Goal: Transaction & Acquisition: Book appointment/travel/reservation

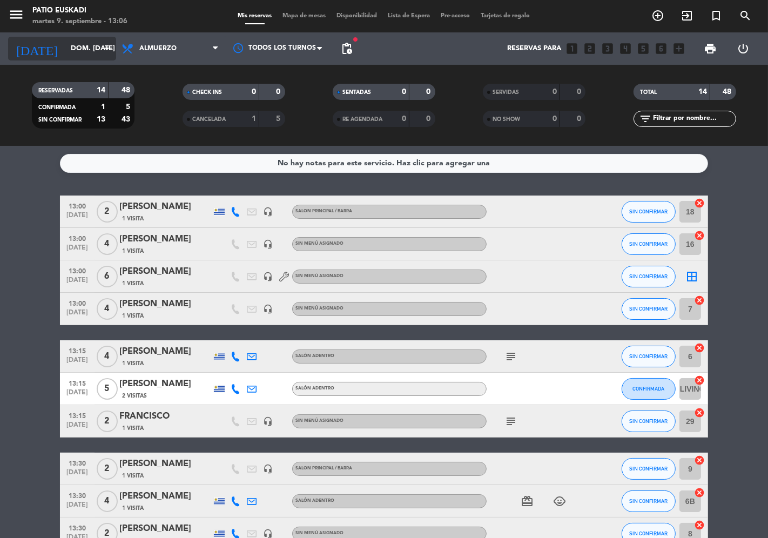
click at [71, 51] on input "dom. [DATE]" at bounding box center [112, 48] width 94 height 19
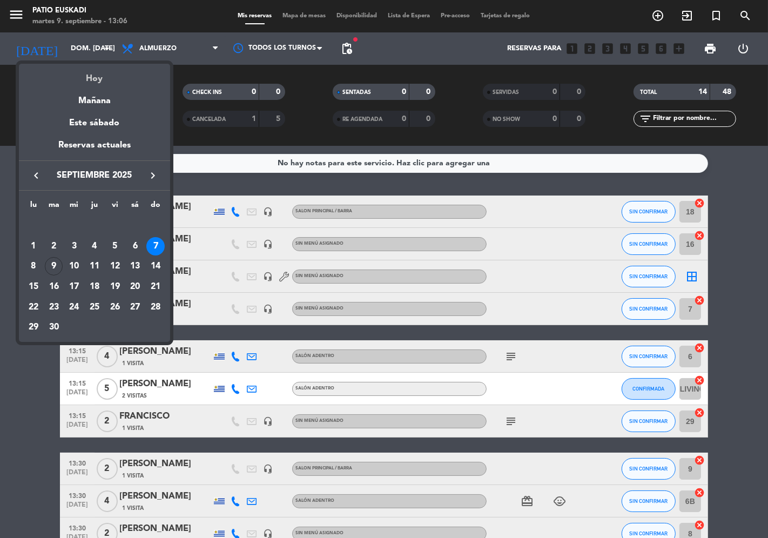
click at [84, 81] on div "Hoy" at bounding box center [94, 75] width 151 height 22
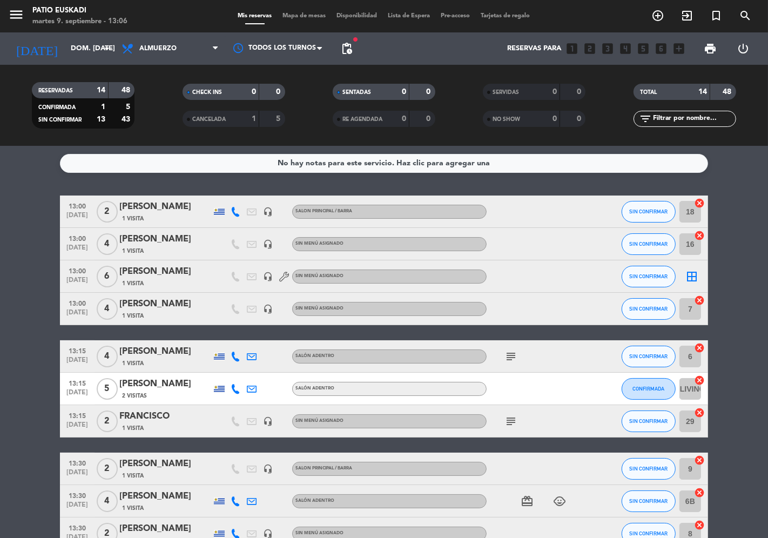
type input "[DATE] sep."
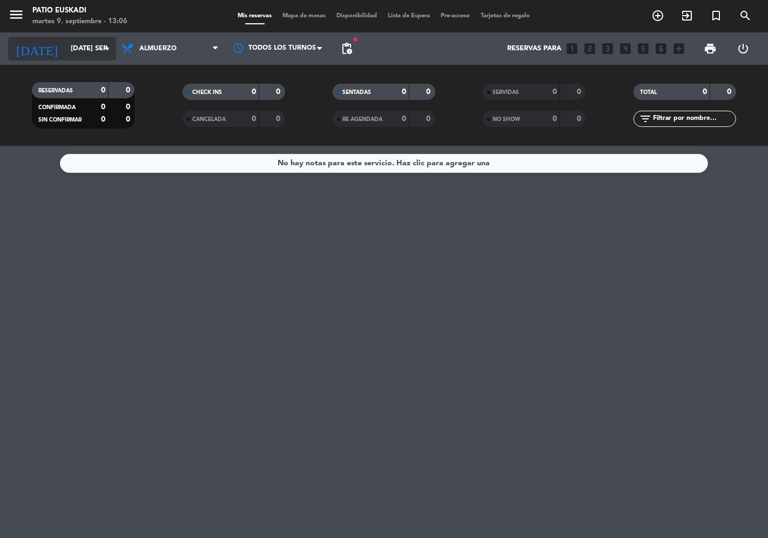
click at [79, 49] on input "[DATE] sep." at bounding box center [112, 48] width 94 height 19
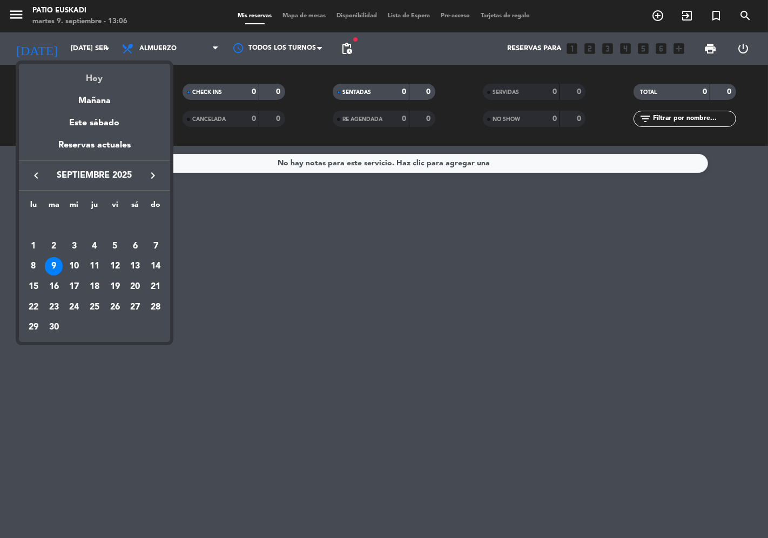
click at [96, 82] on div "Hoy" at bounding box center [94, 75] width 151 height 22
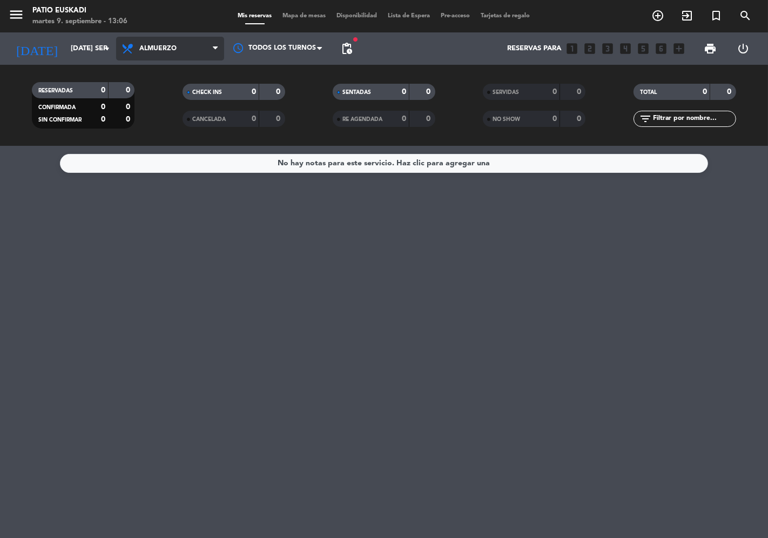
click at [160, 56] on span "Almuerzo" at bounding box center [170, 49] width 108 height 24
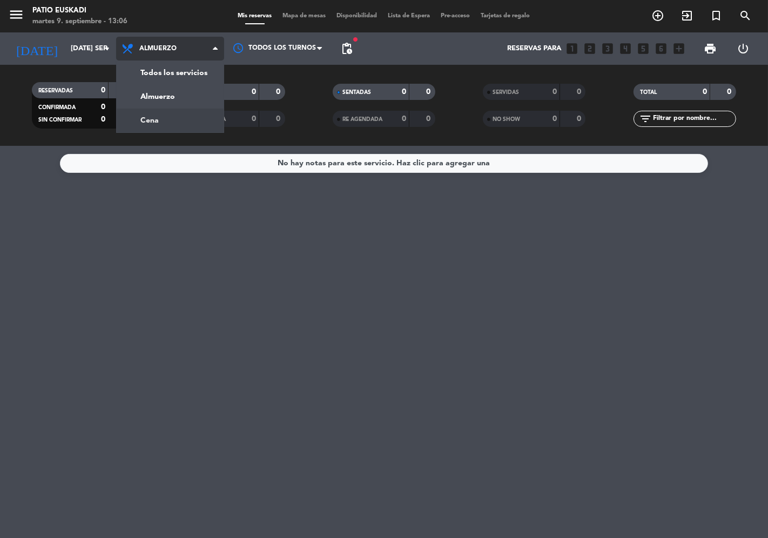
click at [171, 126] on div "menu Patio Euskadi martes 9. septiembre - 13:06 Mis reservas Mapa de mesas Disp…" at bounding box center [384, 73] width 768 height 146
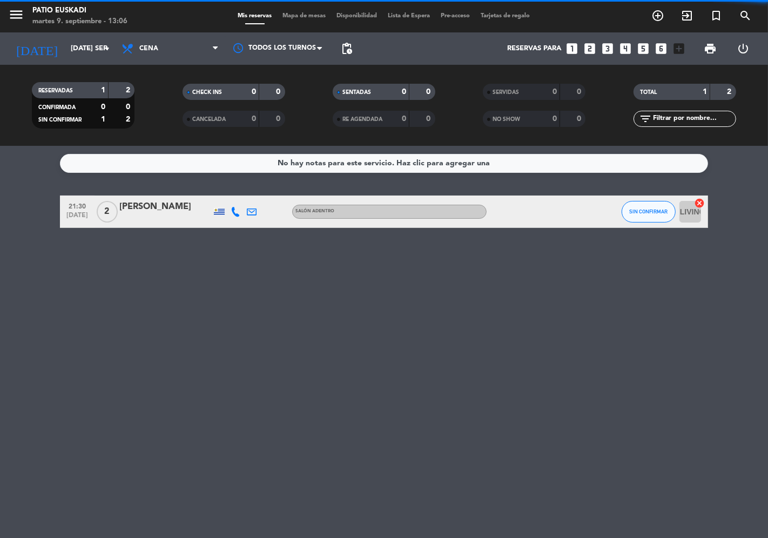
click at [663, 51] on icon "looks_6" at bounding box center [661, 49] width 14 height 14
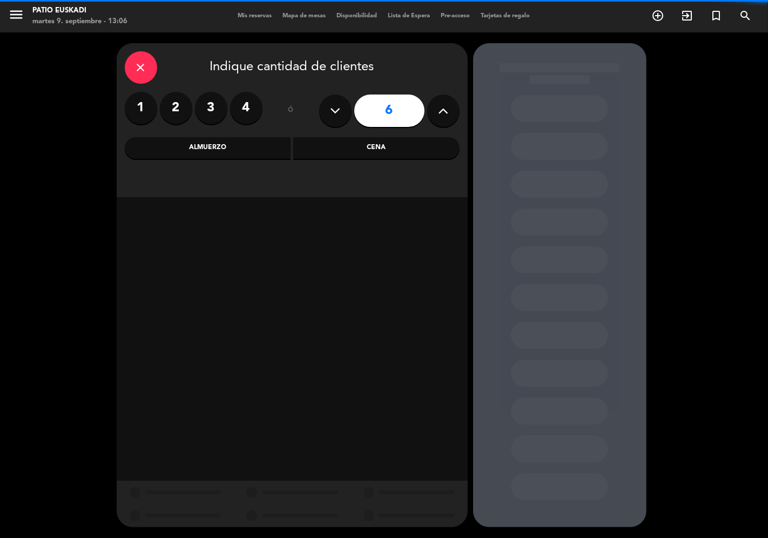
click at [445, 113] on icon at bounding box center [443, 111] width 10 height 16
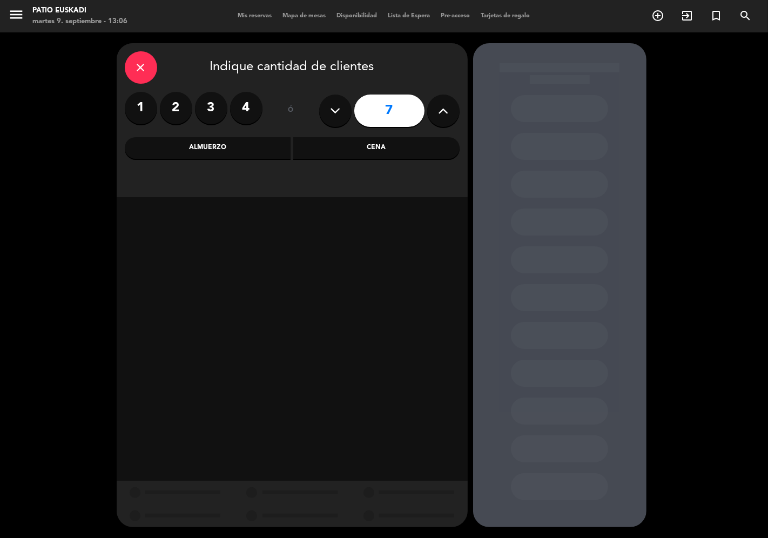
click at [445, 113] on icon at bounding box center [443, 111] width 10 height 16
click at [445, 114] on icon at bounding box center [443, 111] width 10 height 16
type input "9"
click at [373, 152] on div "Cena" at bounding box center [376, 148] width 166 height 22
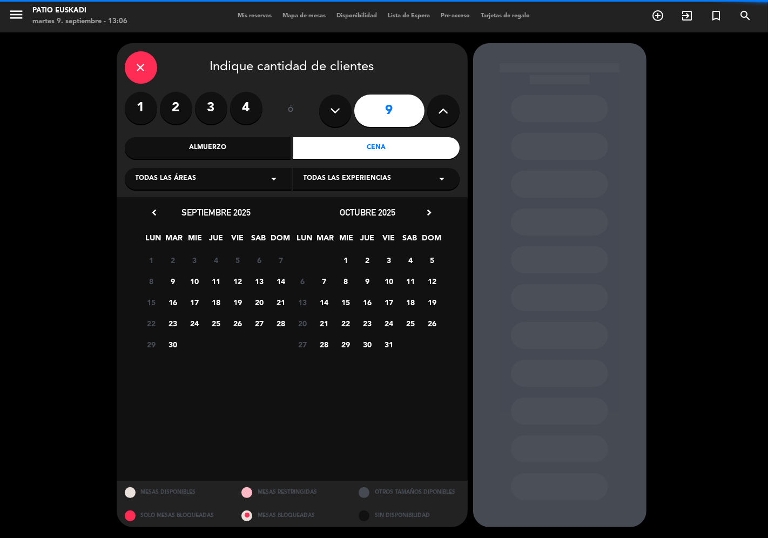
click at [187, 179] on span "Todas las áreas" at bounding box center [166, 178] width 61 height 11
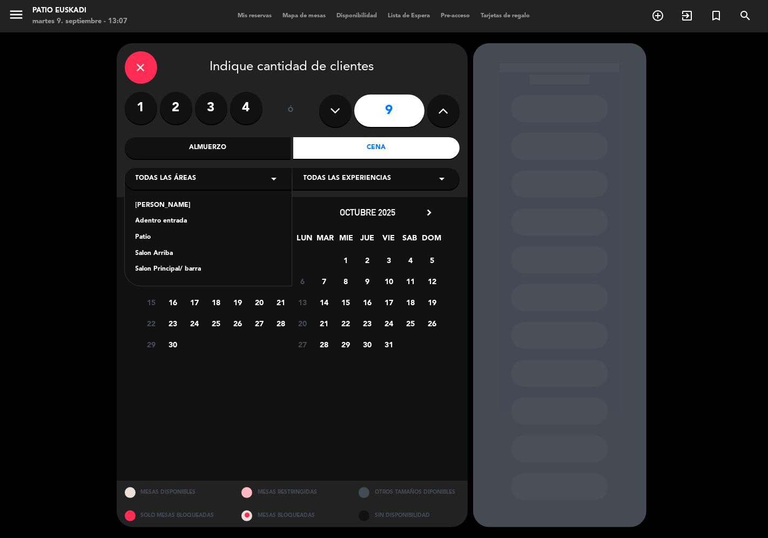
click at [168, 270] on div "Salon Principal/ barra" at bounding box center [208, 269] width 145 height 11
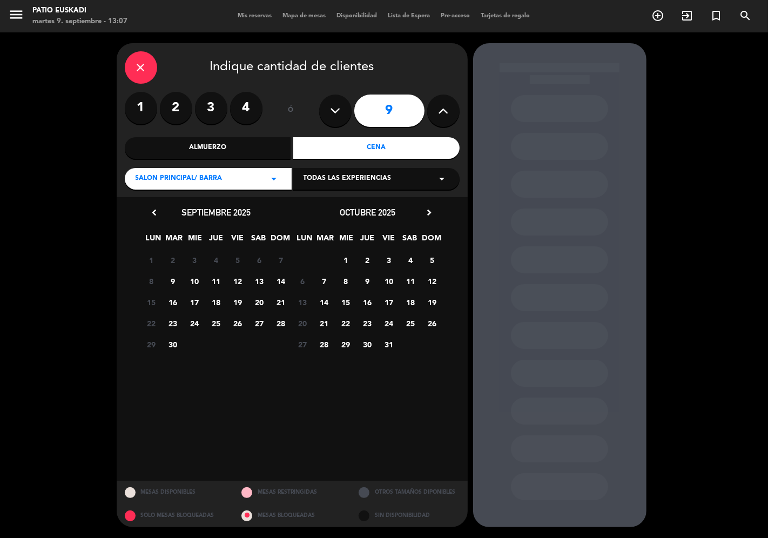
click at [196, 282] on span "10" at bounding box center [195, 281] width 18 height 18
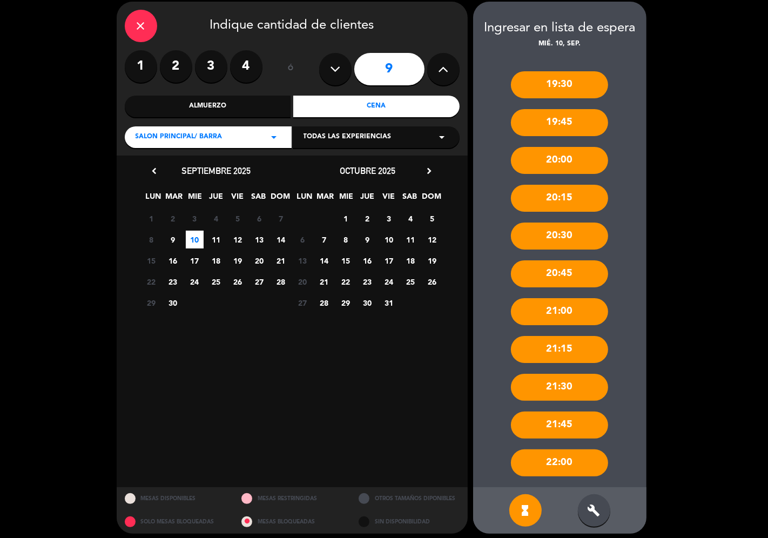
scroll to position [47, 0]
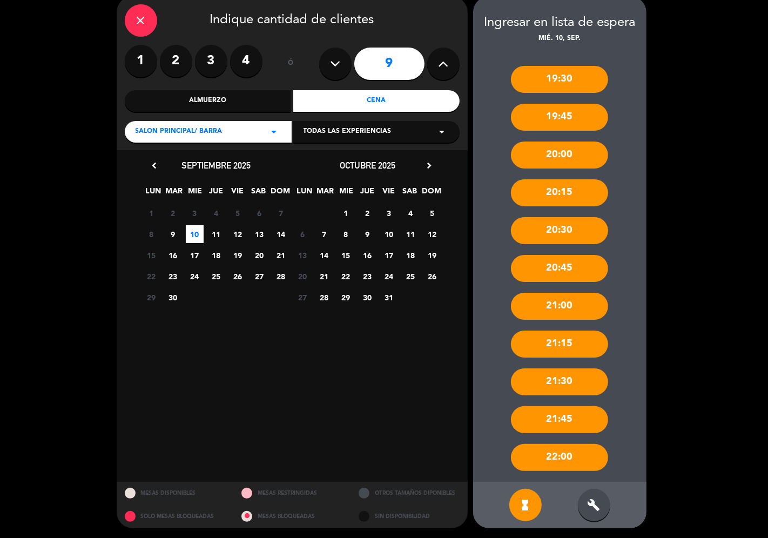
click at [595, 512] on div "build" at bounding box center [594, 505] width 32 height 32
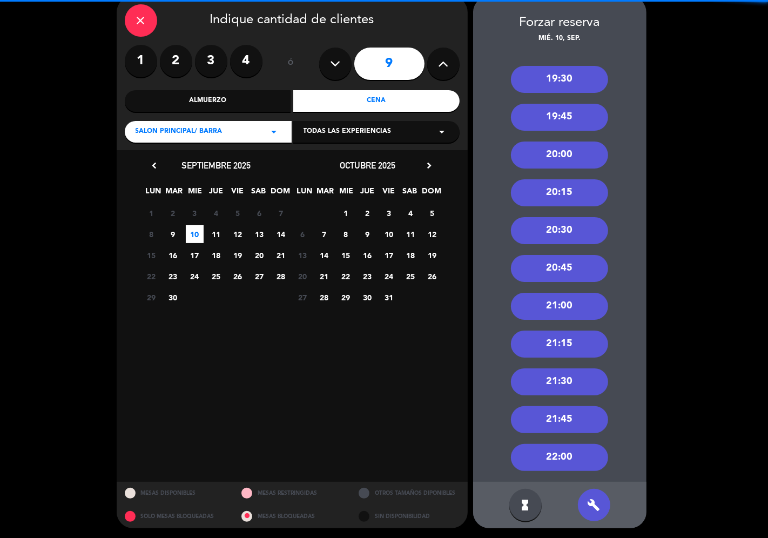
click at [570, 235] on div "20:30" at bounding box center [559, 230] width 97 height 27
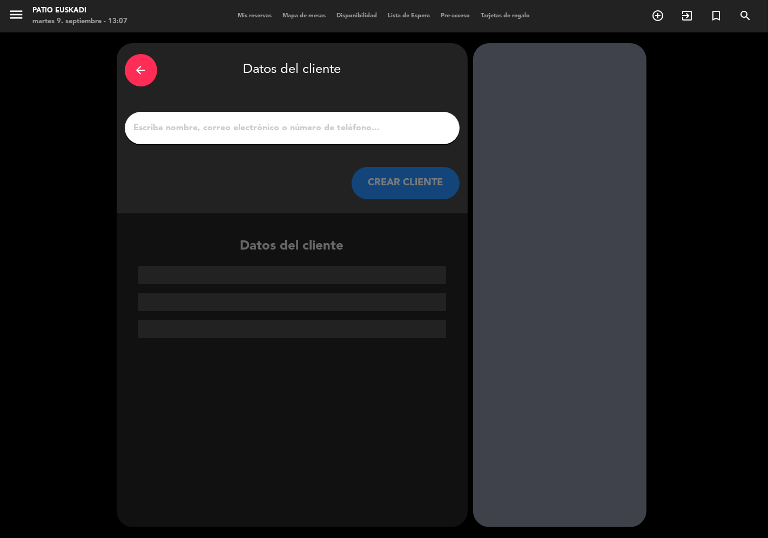
scroll to position [0, 0]
click at [200, 122] on input "1" at bounding box center [292, 127] width 319 height 15
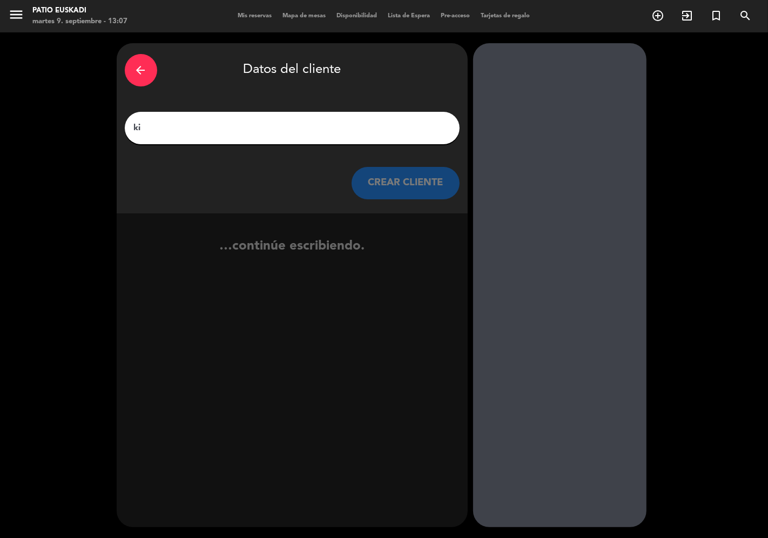
type input "k"
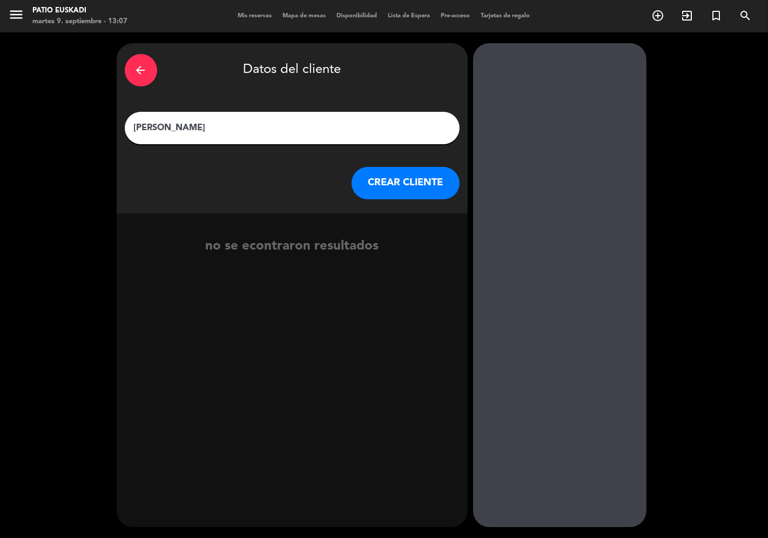
type input "[PERSON_NAME]"
click at [405, 190] on button "CREAR CLIENTE" at bounding box center [406, 183] width 108 height 32
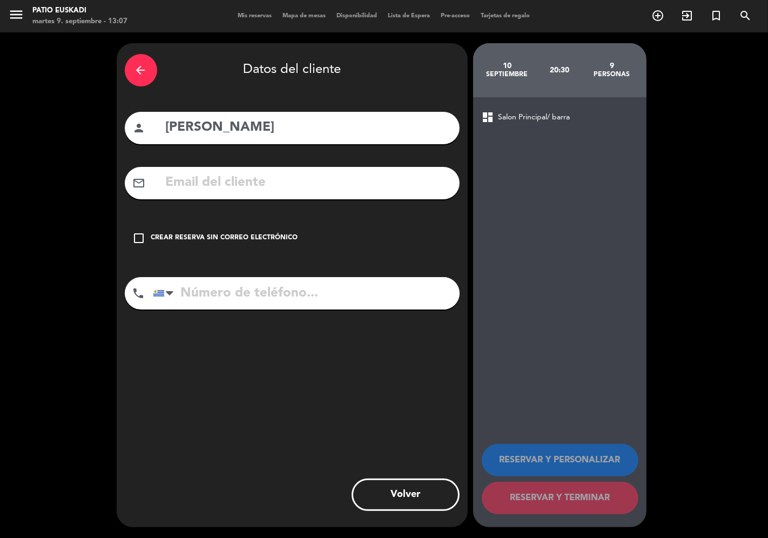
click at [160, 238] on div "Crear reserva sin correo electrónico" at bounding box center [224, 238] width 147 height 11
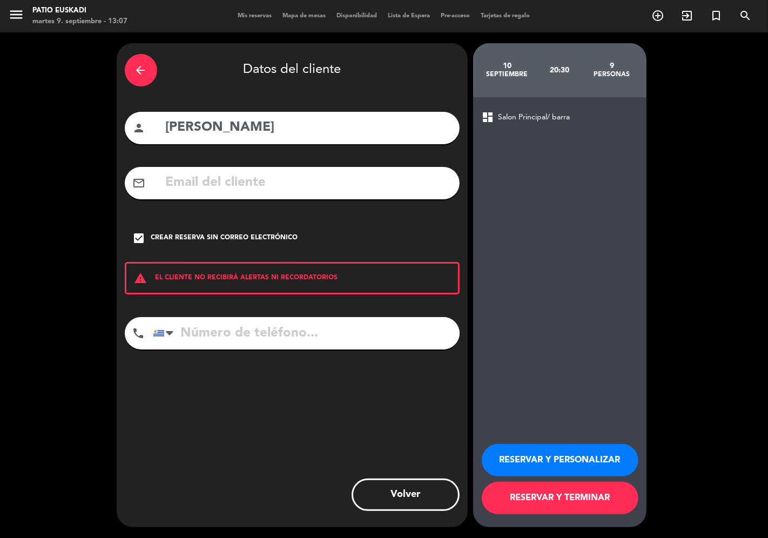
click at [196, 333] on input "tel" at bounding box center [306, 333] width 307 height 32
click at [539, 120] on span "Salon Principal/ barra" at bounding box center [535, 117] width 72 height 12
click at [253, 334] on input "tel" at bounding box center [306, 333] width 307 height 32
click at [206, 326] on input "tel" at bounding box center [306, 333] width 307 height 32
type input "094689950"
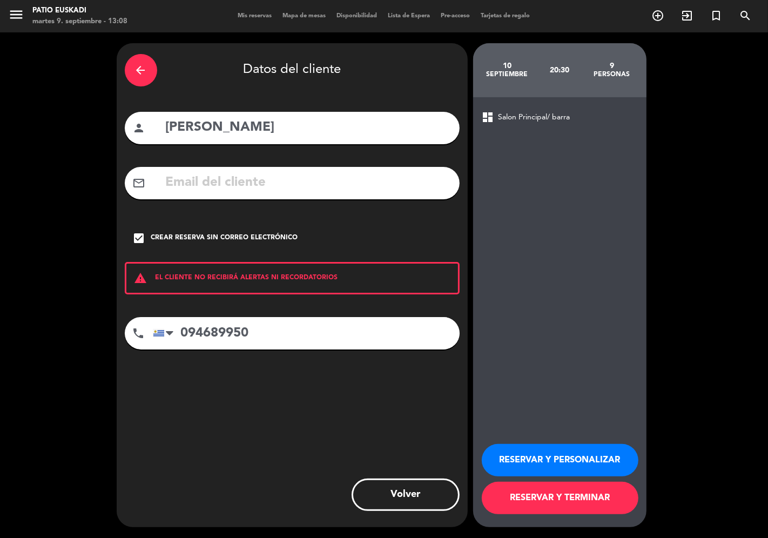
click at [592, 461] on button "RESERVAR Y PERSONALIZAR" at bounding box center [560, 460] width 157 height 32
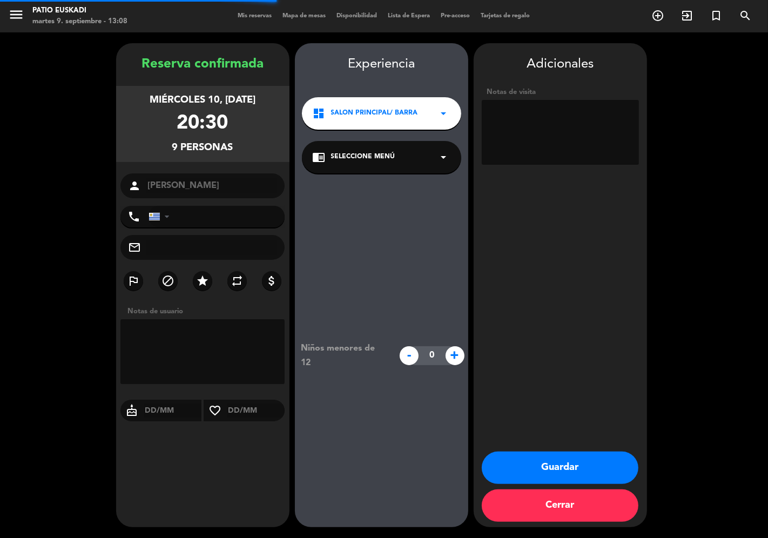
type input "[PHONE_NUMBER]"
click at [345, 153] on span "Seleccione Menú" at bounding box center [363, 157] width 64 height 11
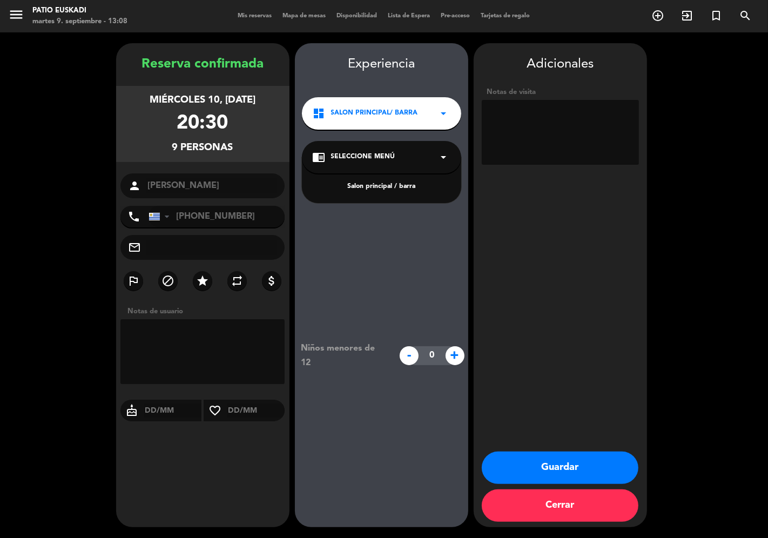
drag, startPoint x: 377, startPoint y: 192, endPoint x: 376, endPoint y: 187, distance: 5.5
click at [377, 192] on div "Salon principal / barra" at bounding box center [381, 180] width 159 height 46
click at [376, 187] on div "Salon principal / barra" at bounding box center [382, 187] width 138 height 11
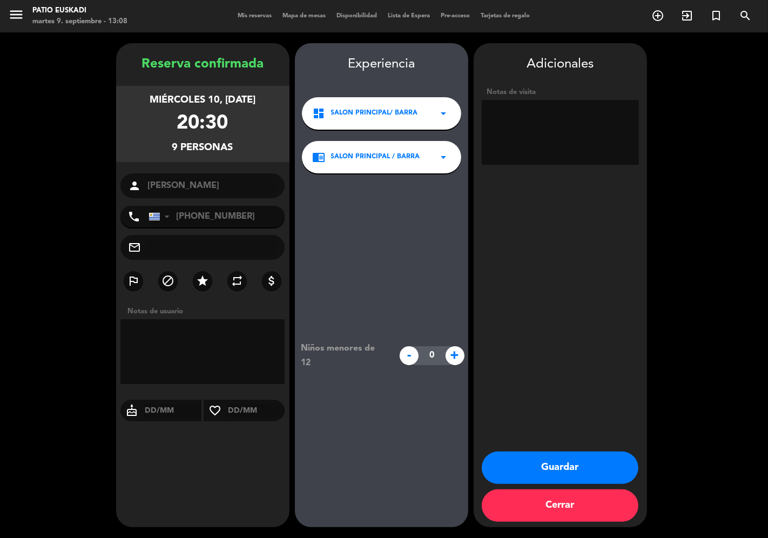
click at [578, 471] on button "Guardar" at bounding box center [560, 468] width 157 height 32
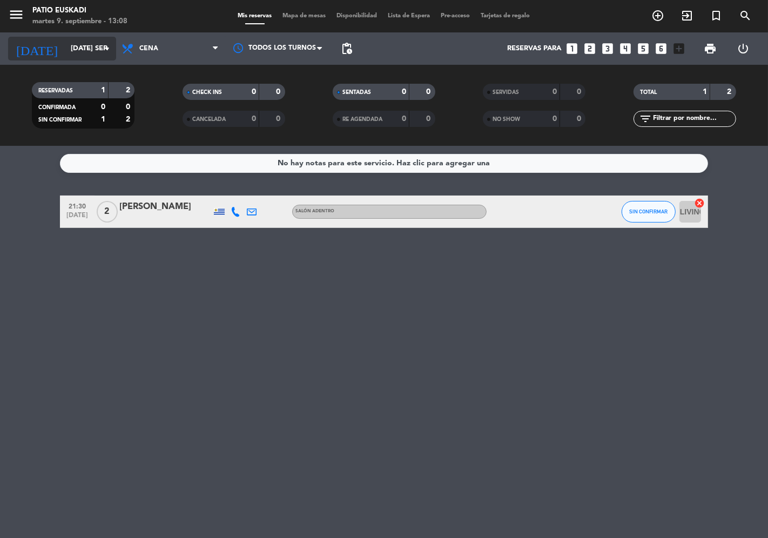
click at [66, 50] on input "[DATE] sep." at bounding box center [112, 48] width 94 height 19
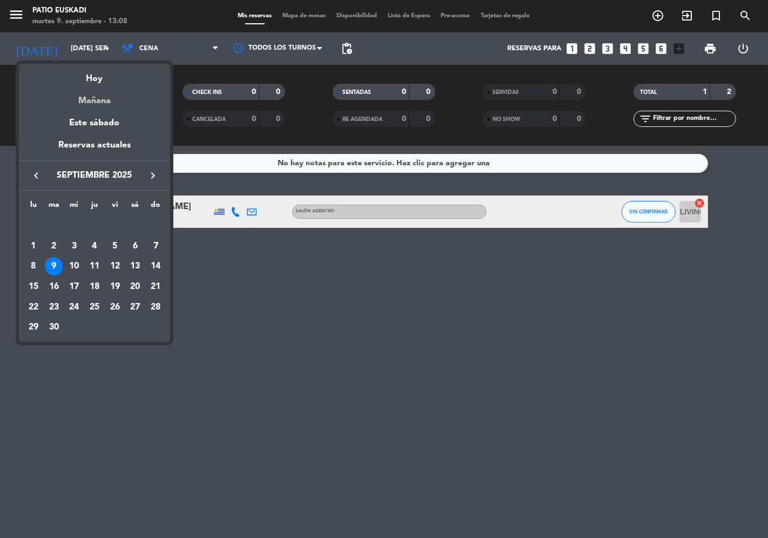
click at [88, 102] on div "Mañana" at bounding box center [94, 97] width 151 height 22
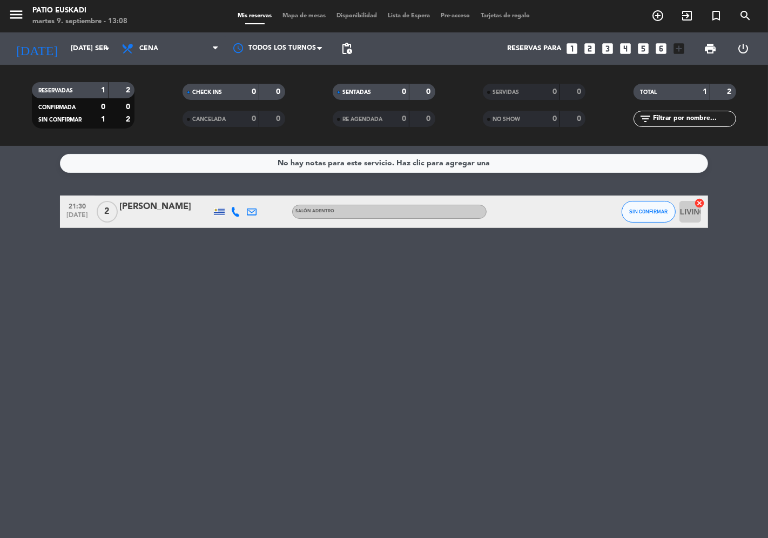
type input "mié. [DATE]"
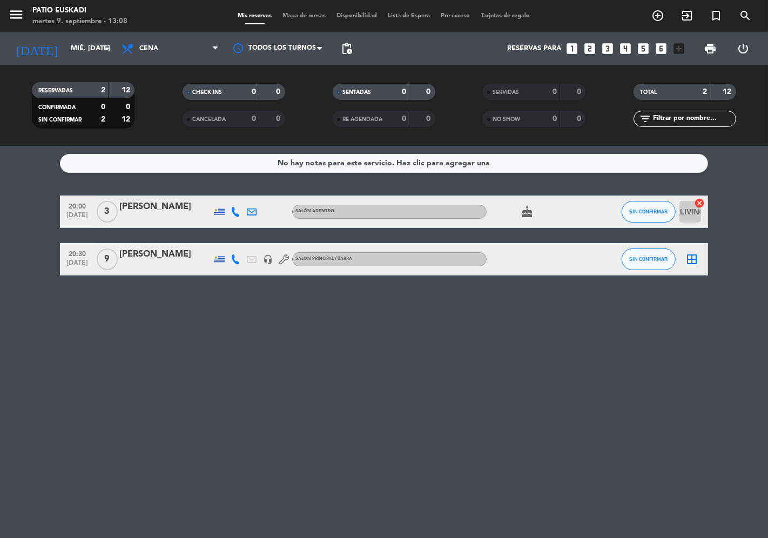
click at [149, 256] on div "[PERSON_NAME]" at bounding box center [165, 254] width 92 height 14
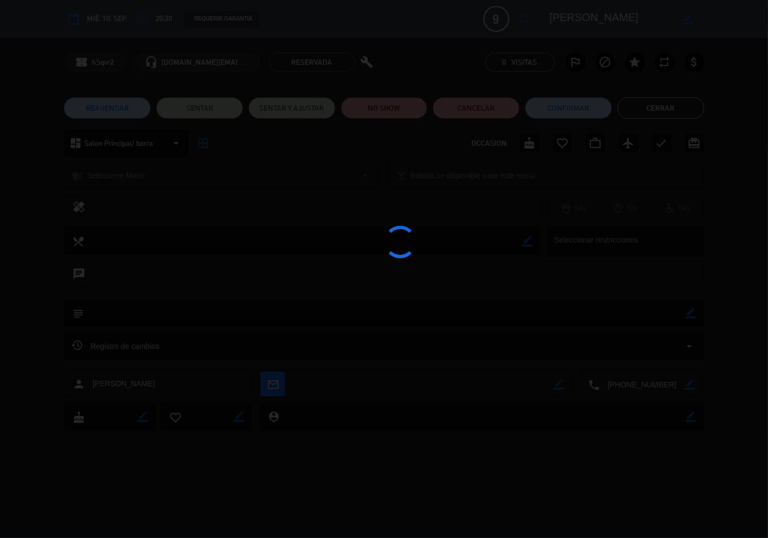
click at [149, 256] on div at bounding box center [384, 269] width 768 height 538
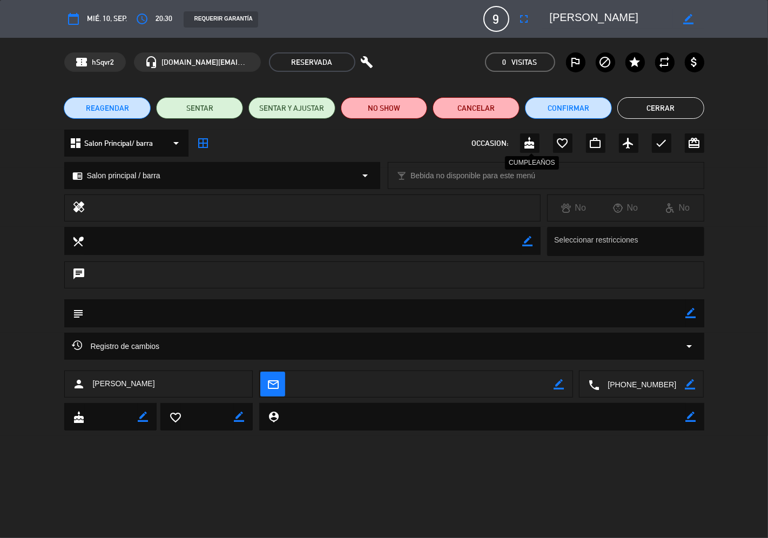
click at [524, 144] on icon "cake" at bounding box center [530, 143] width 13 height 13
click at [581, 109] on button "Confirmar" at bounding box center [568, 108] width 87 height 22
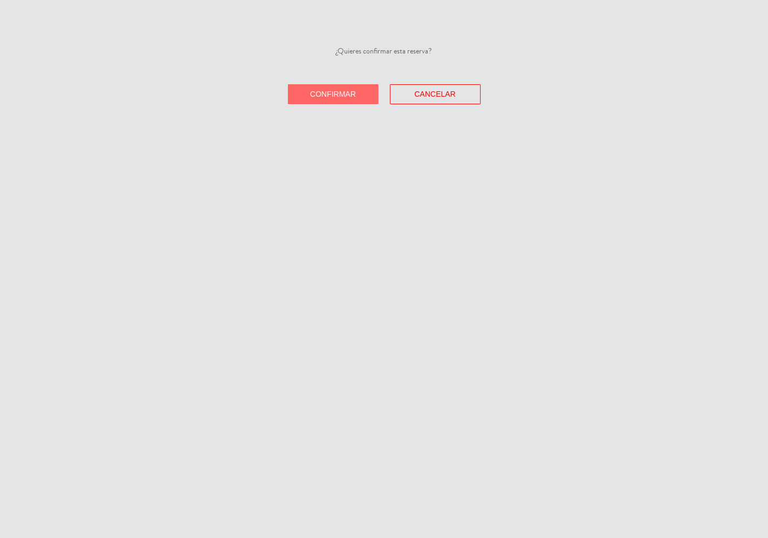
click at [337, 95] on span "Confirmar" at bounding box center [333, 94] width 46 height 9
